Goal: Transaction & Acquisition: Purchase product/service

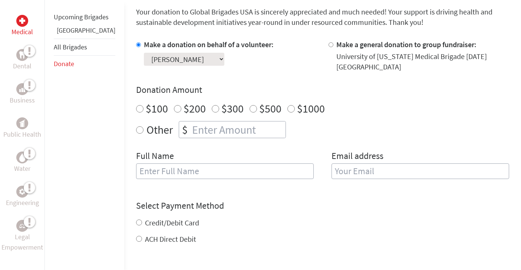
scroll to position [197, 0]
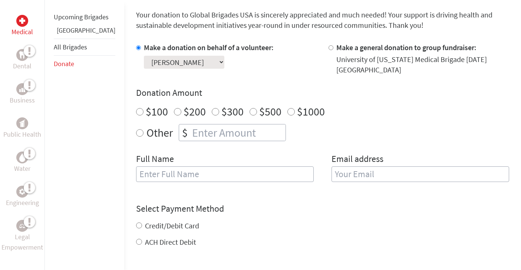
radio input "true"
click at [200, 125] on input "number" at bounding box center [238, 132] width 95 height 16
click at [165, 156] on div "Full Name" at bounding box center [225, 172] width 178 height 38
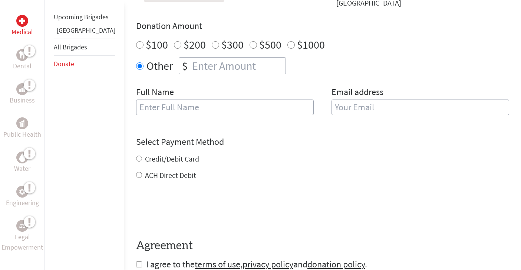
scroll to position [277, 0]
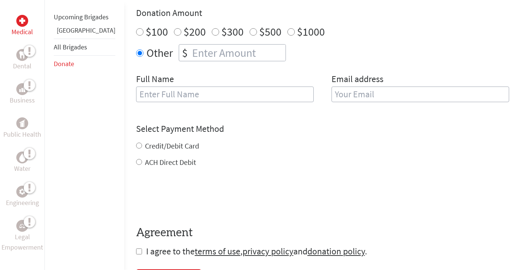
click at [158, 156] on div "Credit/Debit Card ACH Direct Debit" at bounding box center [322, 154] width 373 height 27
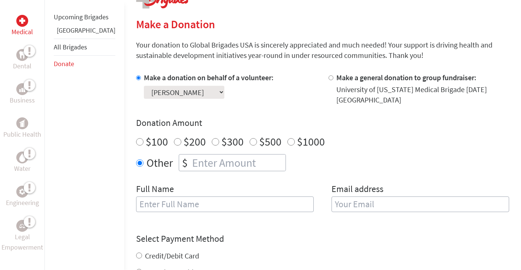
scroll to position [100, 0]
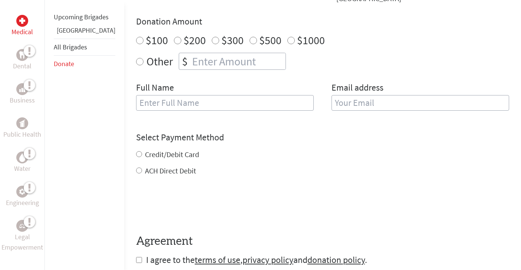
scroll to position [246, 0]
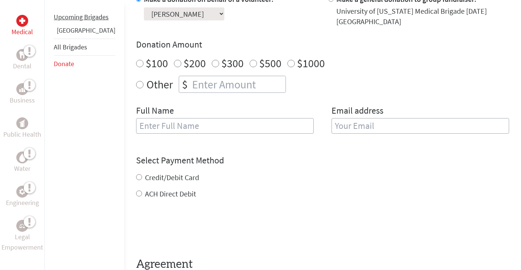
click at [69, 25] on li "Upcoming Brigades" at bounding box center [85, 17] width 62 height 16
click at [69, 35] on ul "Upcoming Brigades Guatemala All Brigades Donate" at bounding box center [85, 40] width 62 height 63
click at [70, 34] on link "[GEOGRAPHIC_DATA]" at bounding box center [86, 30] width 59 height 9
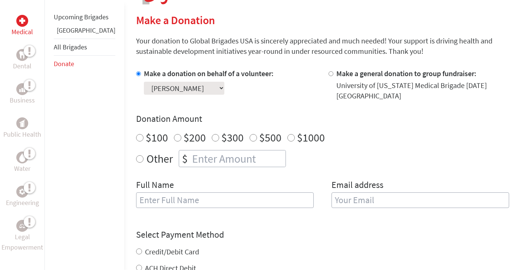
scroll to position [179, 0]
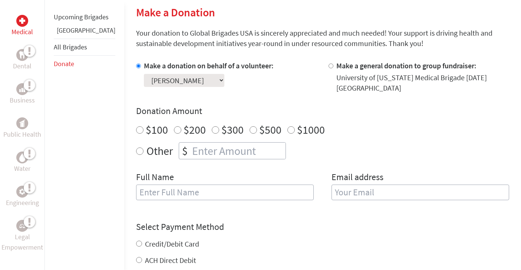
click at [336, 73] on div "University of [US_STATE] Medical Brigade [DATE] [GEOGRAPHIC_DATA]" at bounding box center [422, 82] width 173 height 21
click at [329, 68] on div at bounding box center [333, 76] width 8 height 33
click at [329, 67] on input "Make a general donation to group fundraiser:" at bounding box center [331, 65] width 5 height 5
radio input "true"
click at [204, 69] on label "Make a donation on behalf of a volunteer:" at bounding box center [209, 65] width 130 height 9
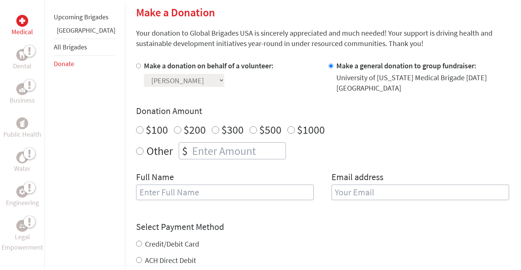
click at [141, 68] on input "Make a donation on behalf of a volunteer:" at bounding box center [138, 65] width 5 height 5
radio input "true"
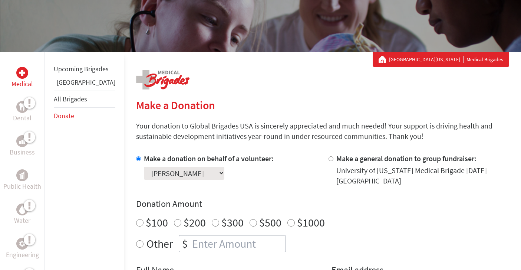
scroll to position [70, 0]
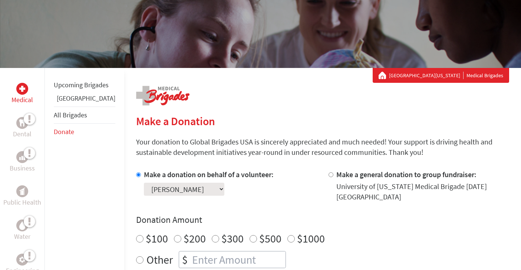
click at [443, 69] on div "University Of Arkansas Medical Brigades" at bounding box center [441, 75] width 136 height 15
click at [438, 72] on link "[GEOGRAPHIC_DATA][US_STATE]" at bounding box center [426, 75] width 75 height 7
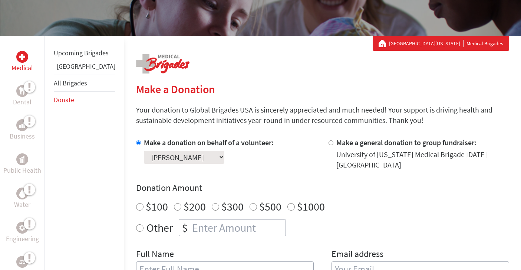
scroll to position [124, 0]
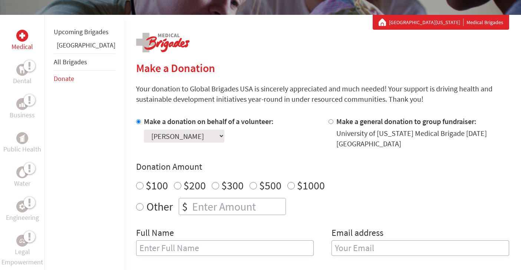
click at [84, 70] on li "All Brigades" at bounding box center [85, 61] width 62 height 17
click at [79, 66] on link "All Brigades" at bounding box center [70, 61] width 33 height 9
click at [76, 49] on link "[GEOGRAPHIC_DATA]" at bounding box center [86, 45] width 59 height 9
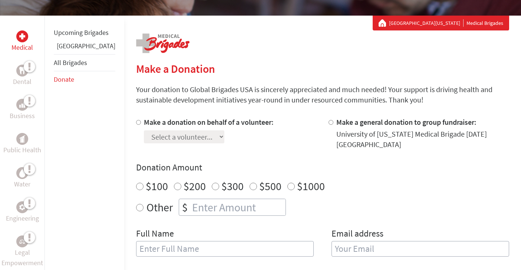
scroll to position [80, 0]
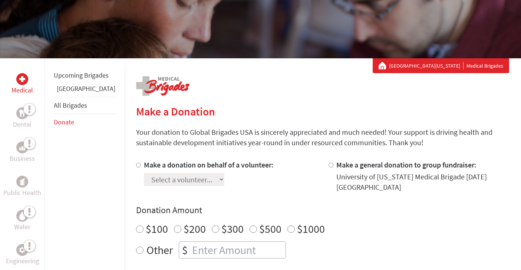
click at [68, 93] on link "[GEOGRAPHIC_DATA]" at bounding box center [86, 88] width 59 height 9
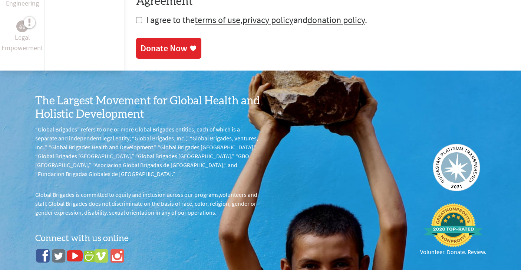
scroll to position [416, 0]
